Goal: Transaction & Acquisition: Book appointment/travel/reservation

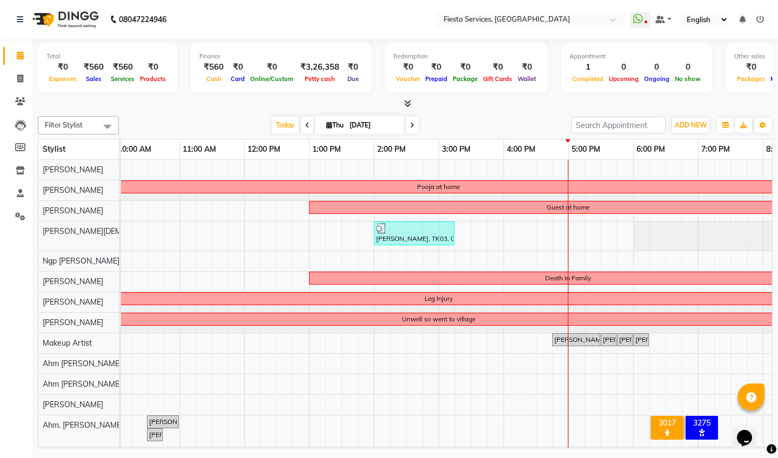
click at [578, 263] on div "Pooja at home Guest at home [PERSON_NAME], TK03, 02:00 PM-03:15 PM, Waxing-Wax …" at bounding box center [438, 313] width 907 height 307
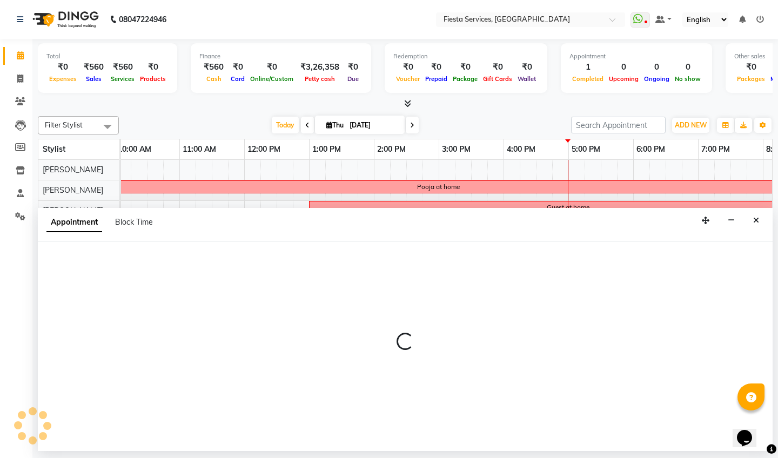
select select "88382"
select select "1020"
select select "tentative"
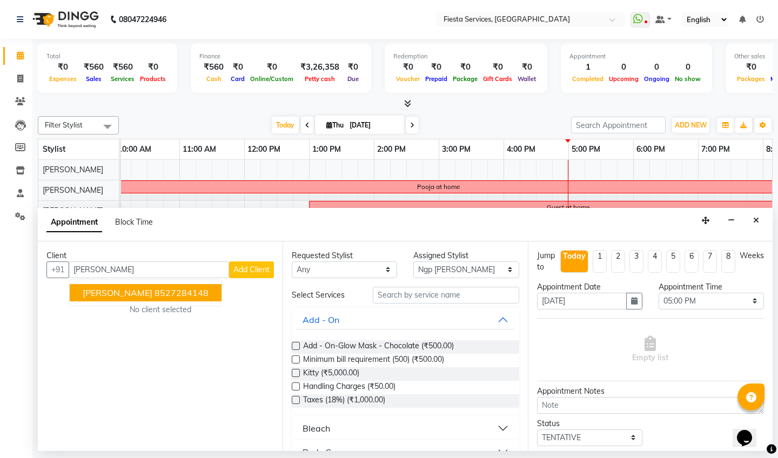
click at [136, 289] on span "[PERSON_NAME]" at bounding box center [118, 292] width 70 height 11
type input "8527284148"
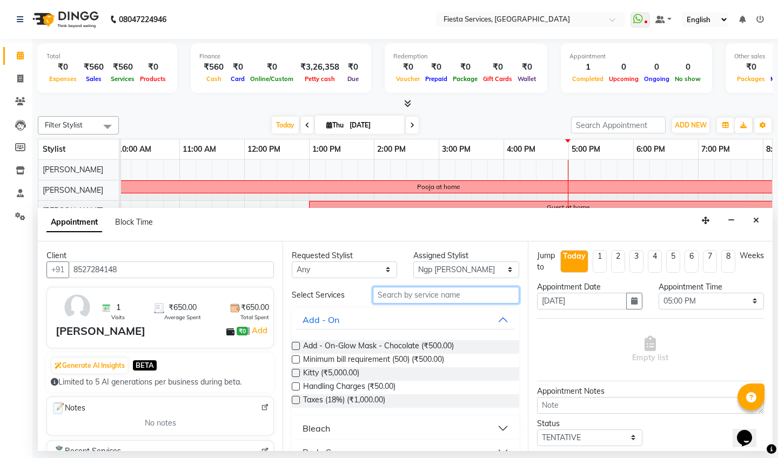
click at [407, 295] on input "text" at bounding box center [446, 295] width 146 height 17
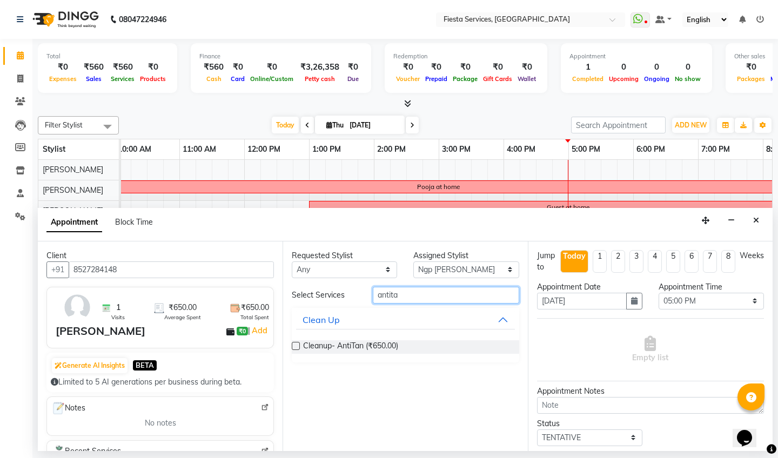
type input "[PERSON_NAME]"
drag, startPoint x: 370, startPoint y: 317, endPoint x: 295, endPoint y: 343, distance: 78.9
click at [295, 343] on label at bounding box center [296, 346] width 8 height 8
click at [295, 343] on input "checkbox" at bounding box center [295, 346] width 7 height 7
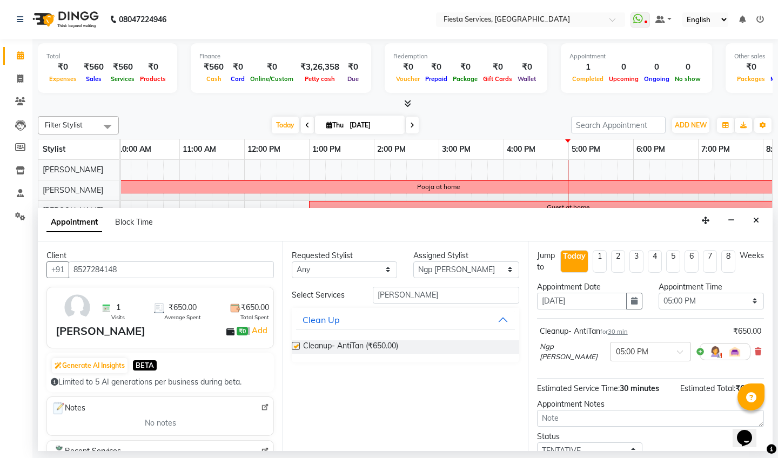
checkbox input "false"
click at [416, 294] on input "[PERSON_NAME]" at bounding box center [446, 295] width 146 height 17
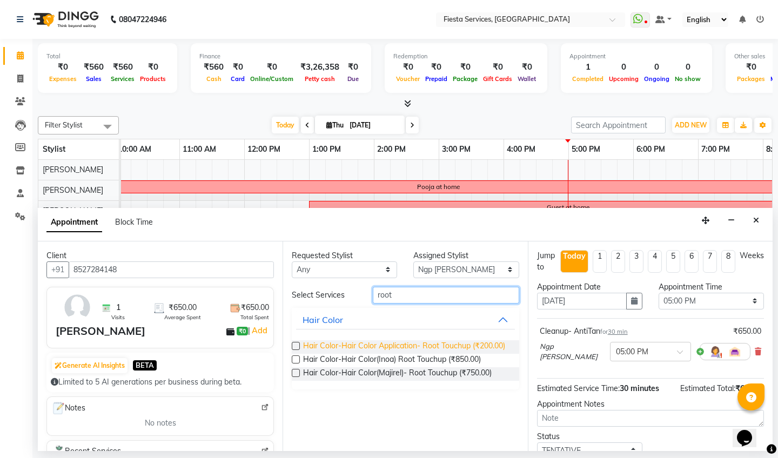
type input "root"
click at [415, 350] on span "Hair Color-Hair Color Application- Root Touchup (₹200.00)" at bounding box center [404, 346] width 202 height 13
checkbox input "false"
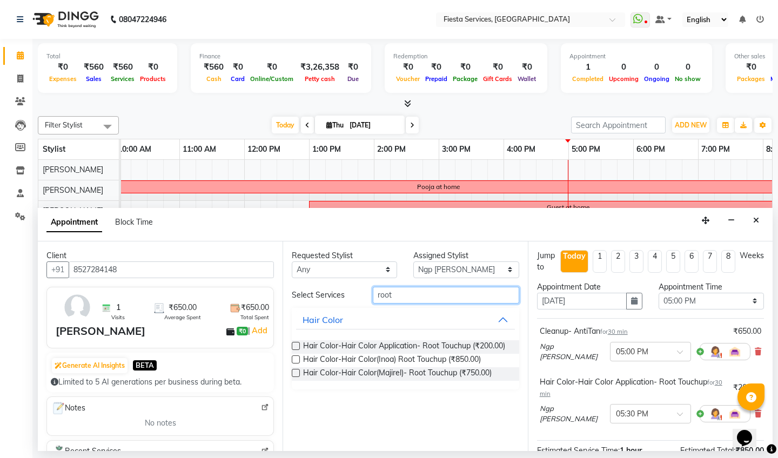
click at [425, 291] on input "root" at bounding box center [446, 295] width 146 height 17
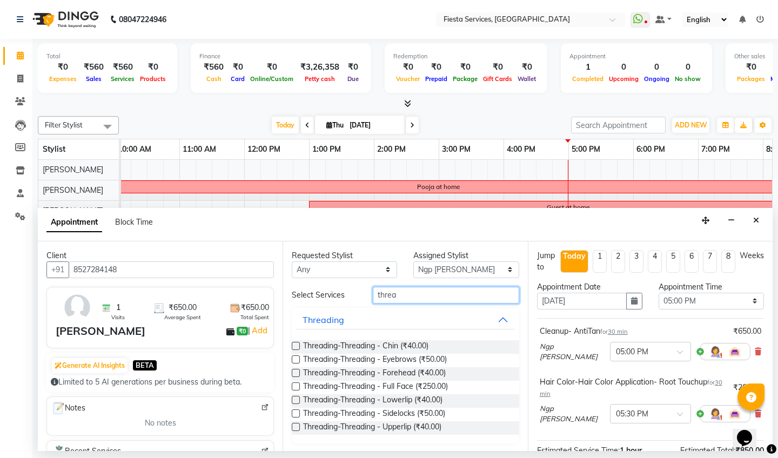
type input "three"
drag, startPoint x: 425, startPoint y: 291, endPoint x: 406, endPoint y: 357, distance: 69.1
click at [406, 357] on span "Threading-Threading - Eyebrows (₹50.00)" at bounding box center [375, 360] width 144 height 13
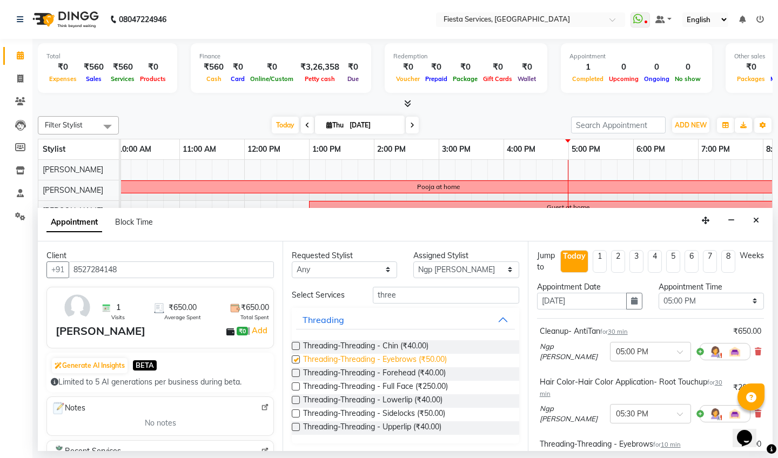
checkbox input "false"
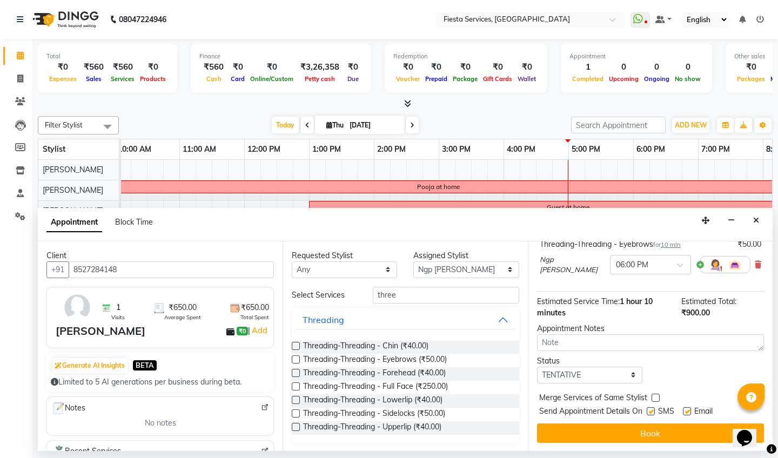
scroll to position [199, 0]
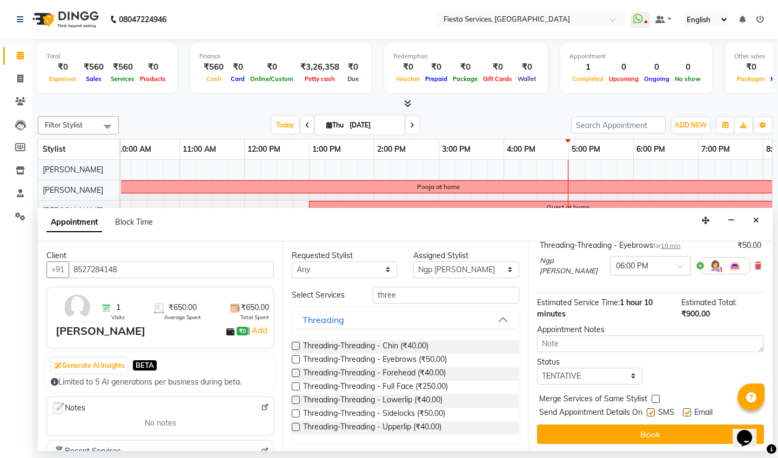
click at [652, 395] on label at bounding box center [655, 399] width 8 height 8
click at [652, 396] on input "checkbox" at bounding box center [654, 399] width 7 height 7
checkbox input "true"
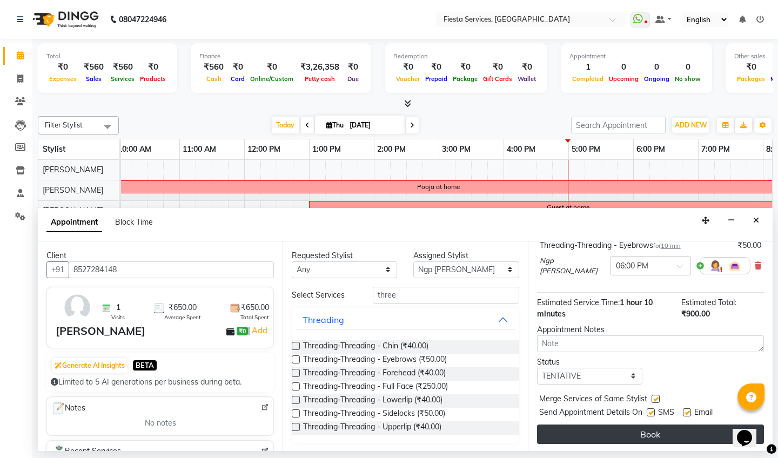
click at [629, 440] on button "Book" at bounding box center [650, 433] width 227 height 19
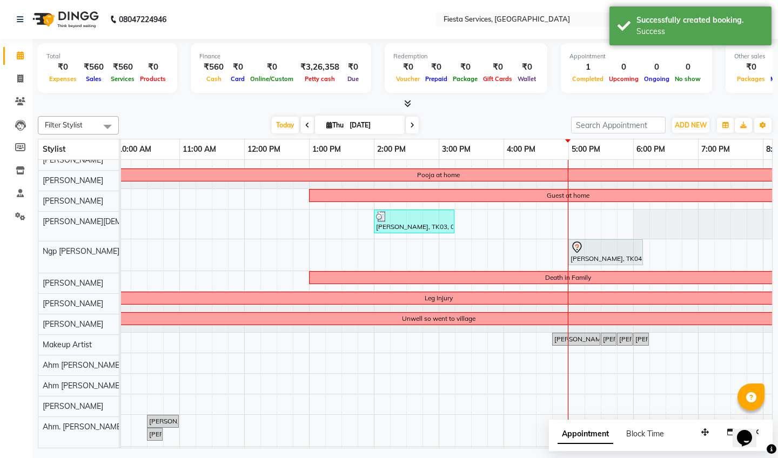
scroll to position [16, 136]
